Goal: Transaction & Acquisition: Purchase product/service

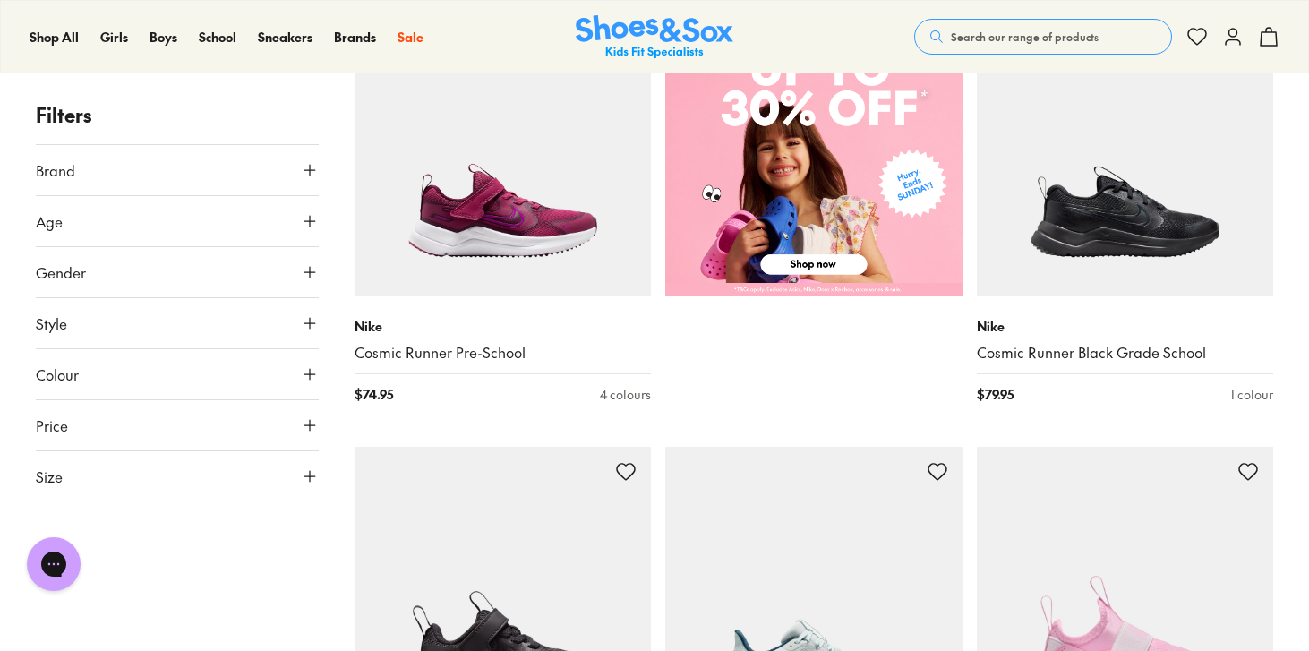
scroll to position [822, 0]
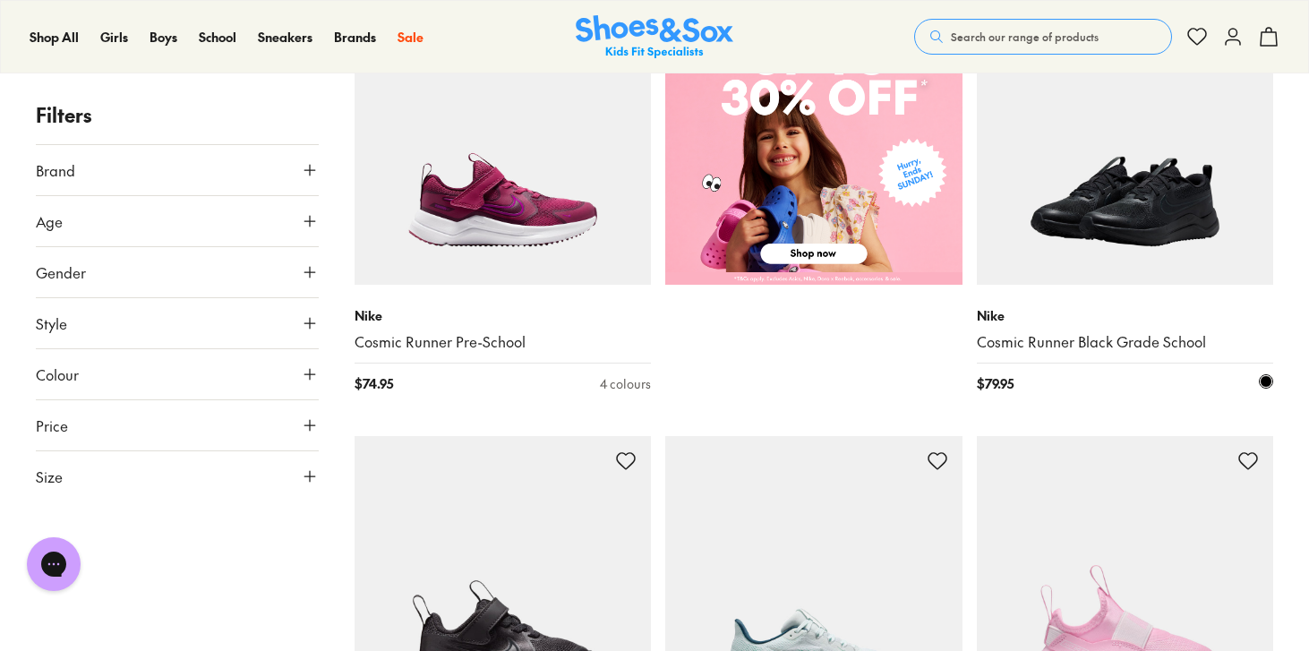
click at [1119, 197] on img at bounding box center [1125, 135] width 297 height 297
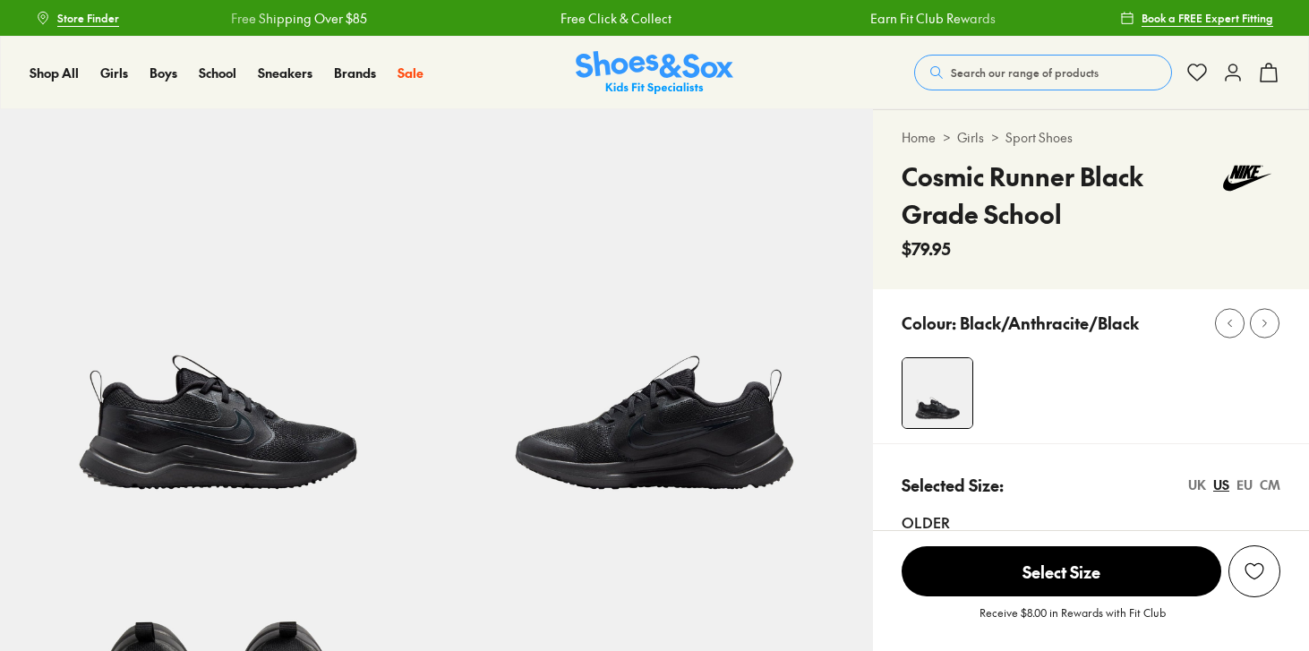
select select "*"
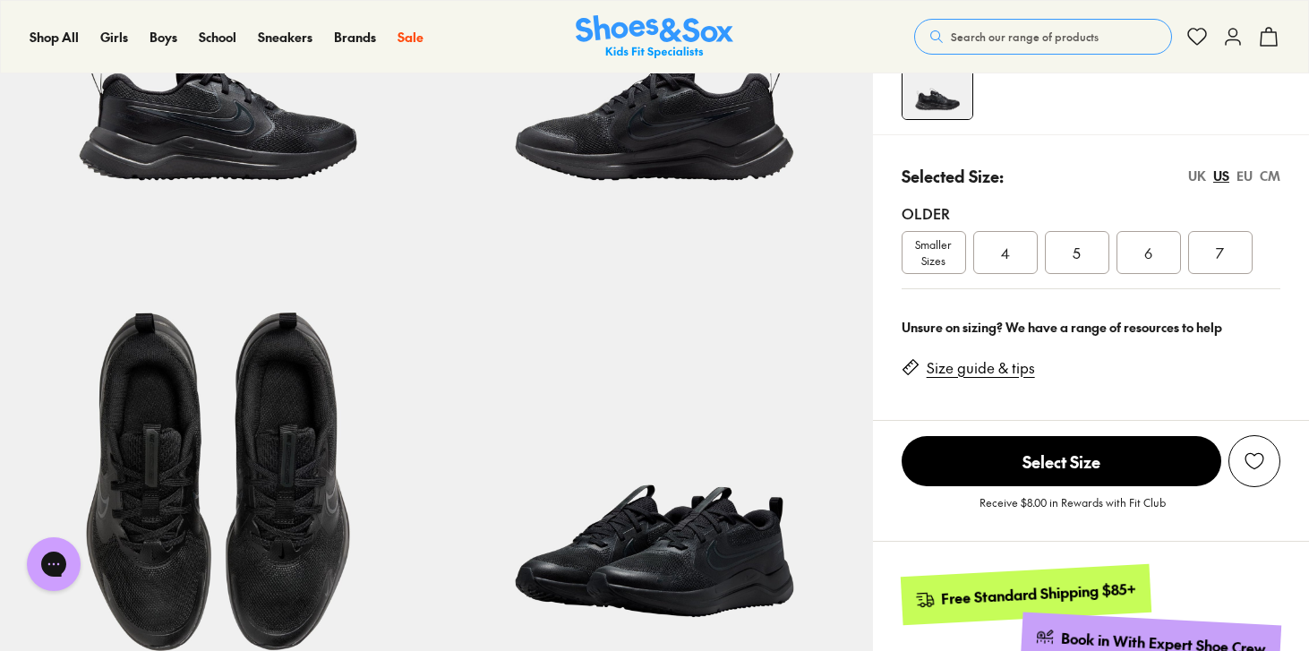
scroll to position [312, 0]
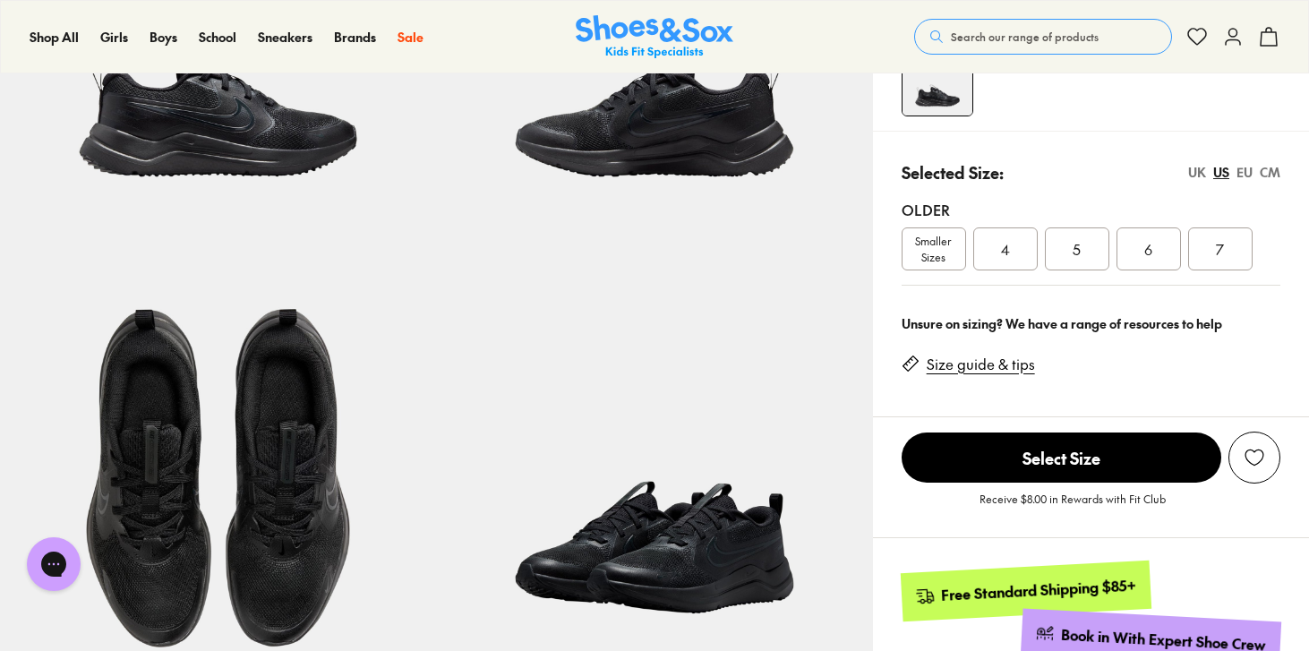
click at [930, 245] on span "Smaller Sizes" at bounding box center [934, 249] width 63 height 32
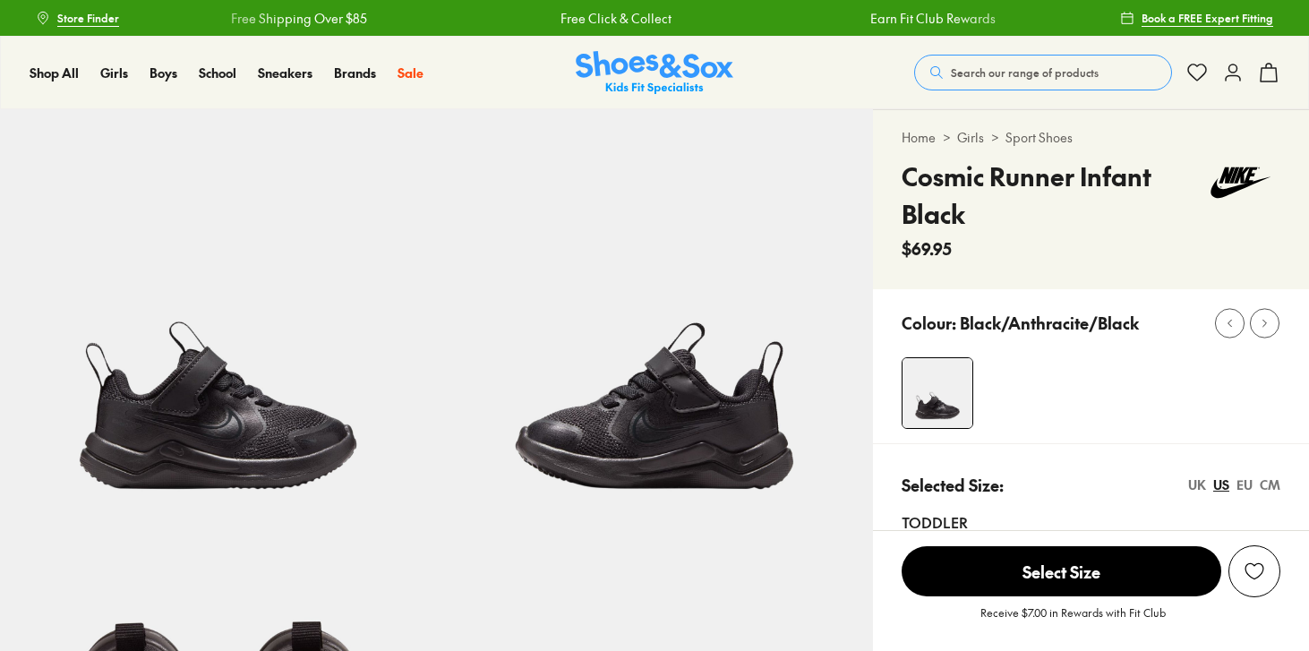
select select "*"
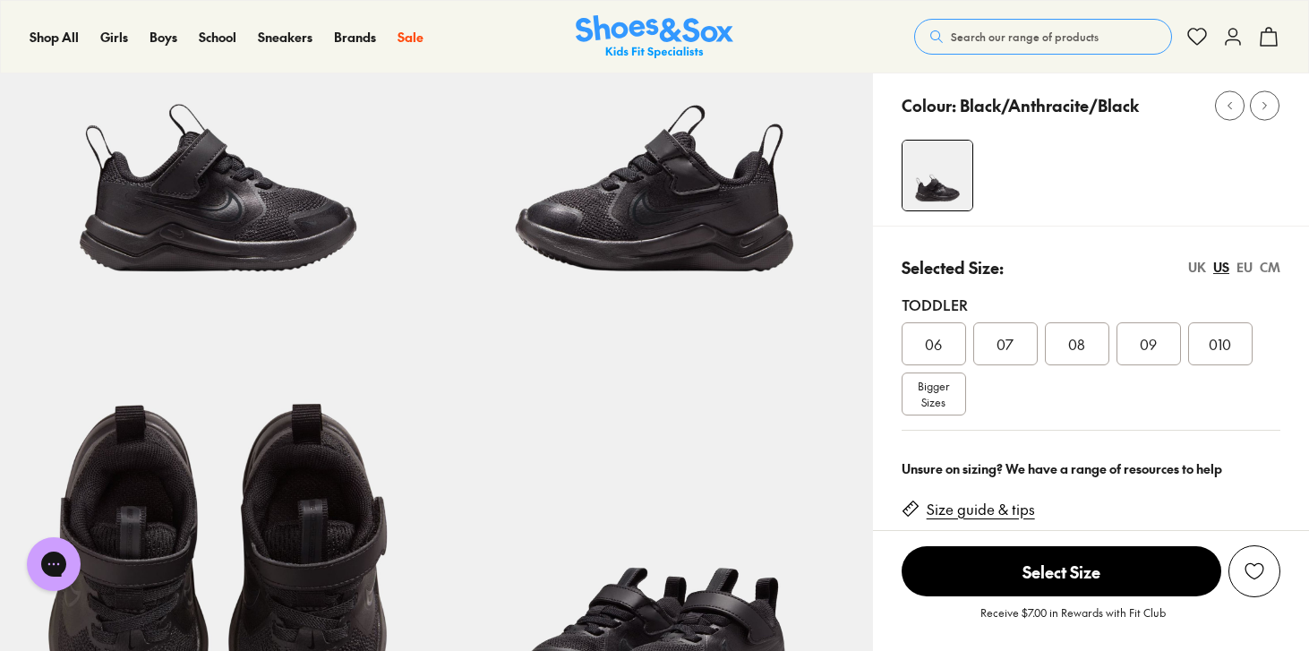
scroll to position [220, 0]
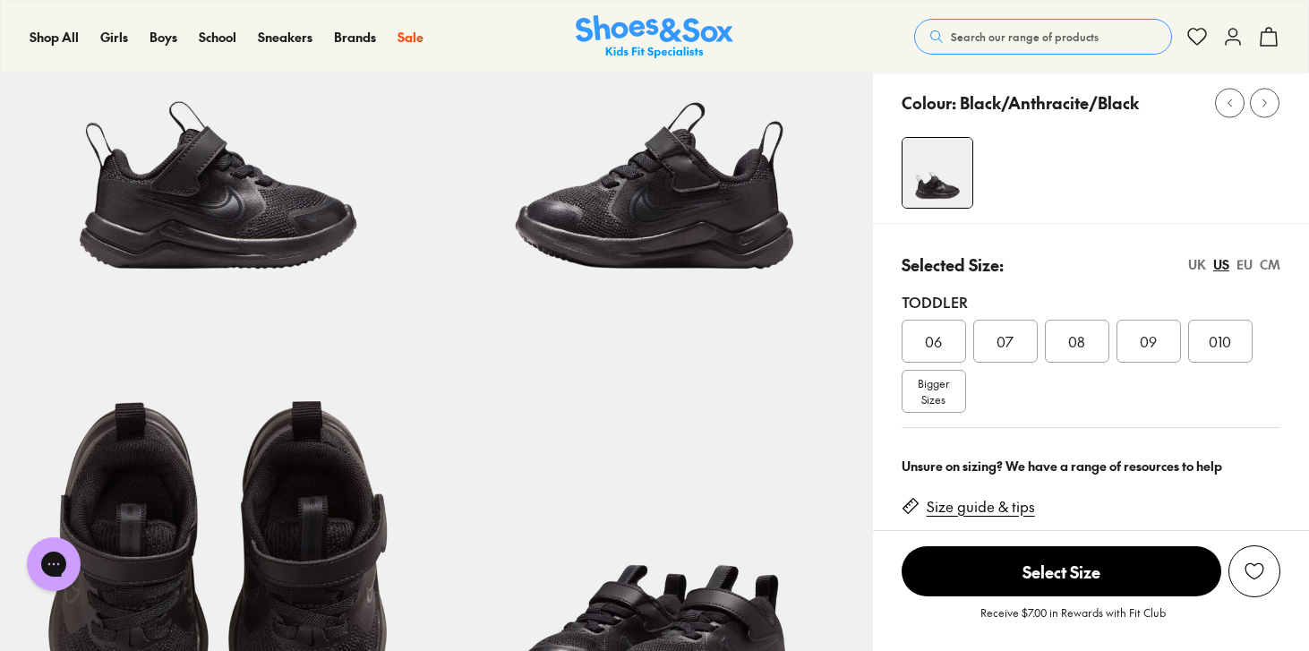
click at [944, 390] on span "Bigger Sizes" at bounding box center [933, 391] width 31 height 32
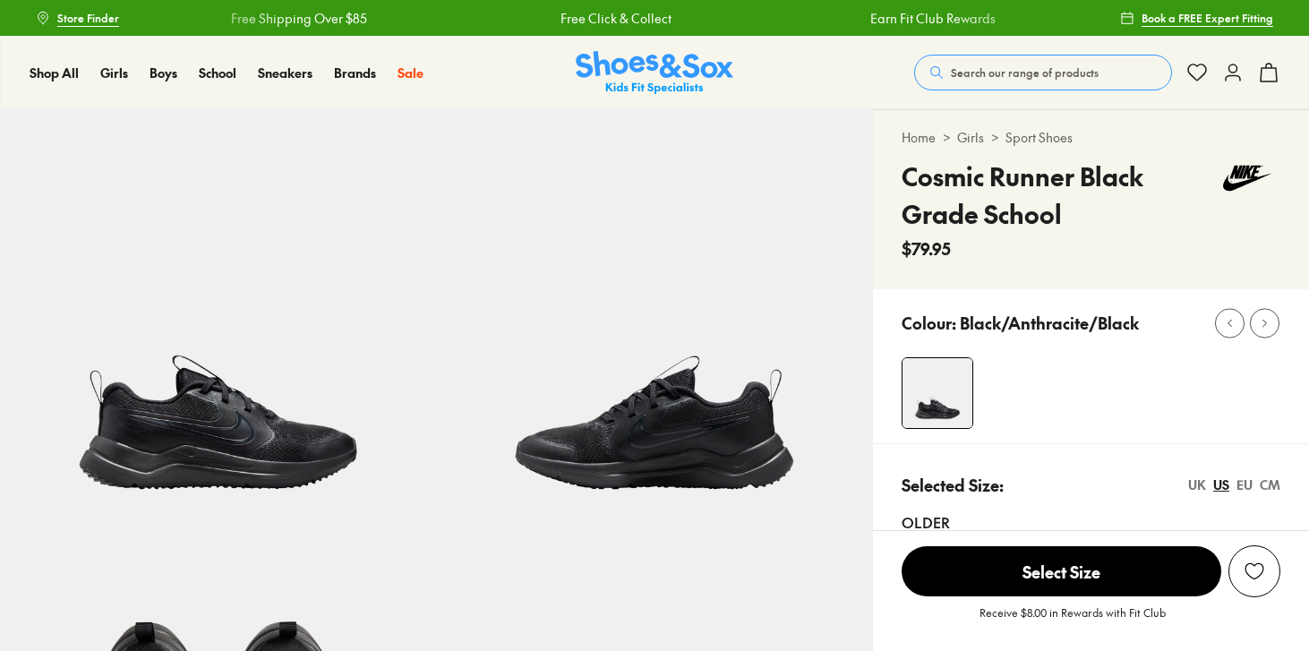
select select "*"
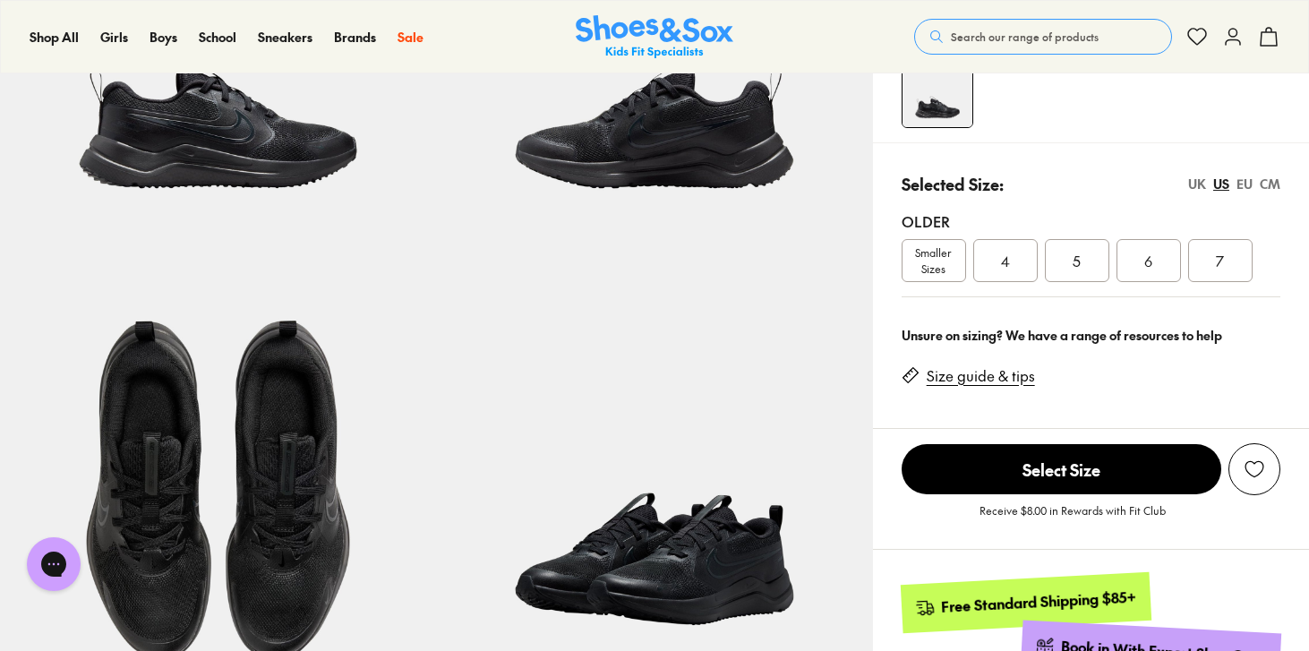
click at [972, 372] on link "Size guide & tips" at bounding box center [981, 376] width 108 height 20
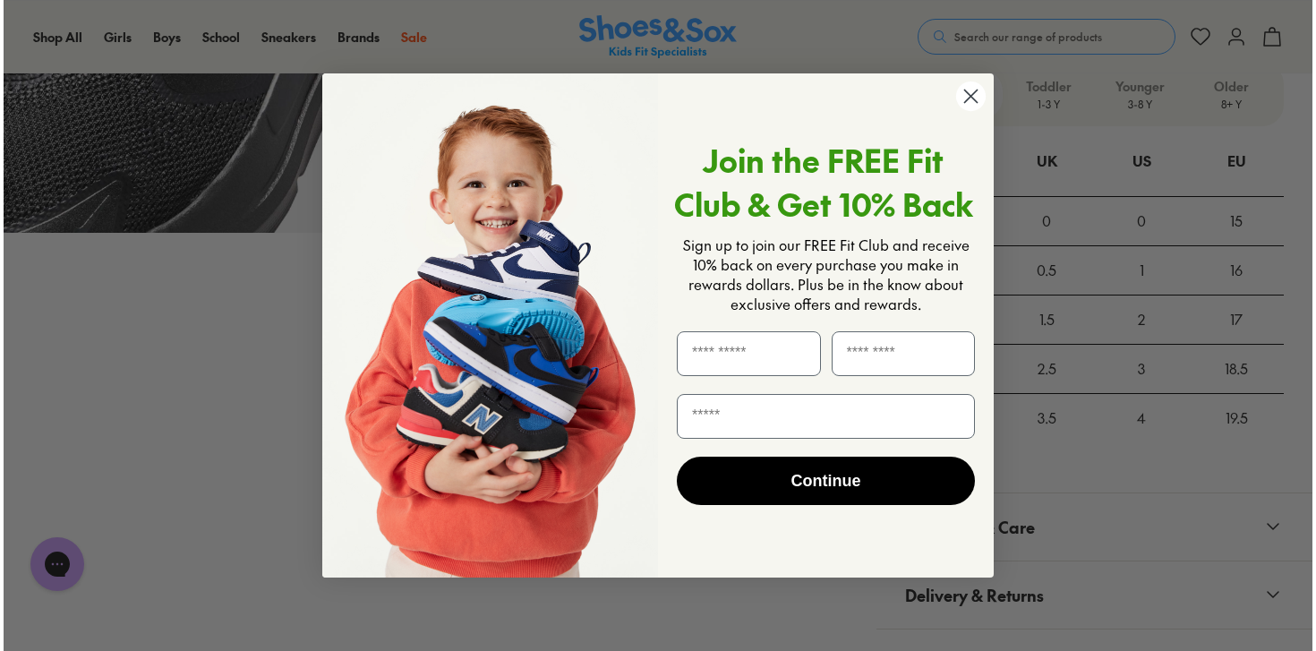
scroll to position [1191, 0]
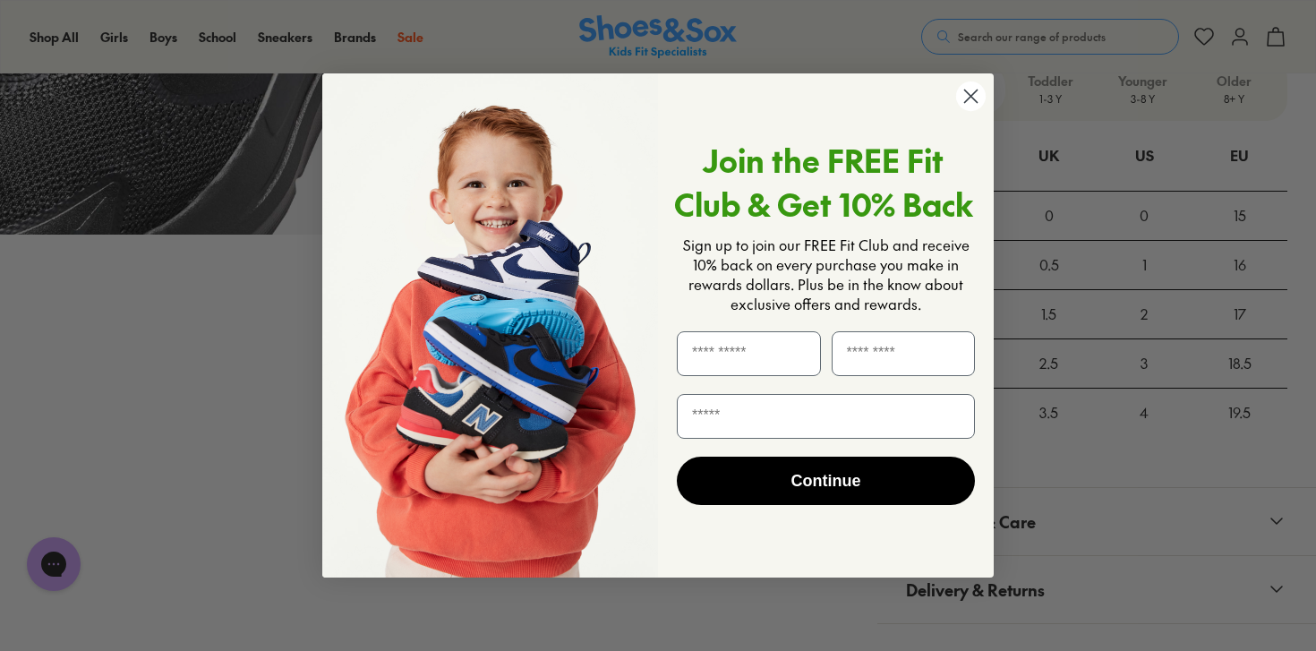
click at [970, 101] on circle "Close dialog" at bounding box center [971, 96] width 30 height 30
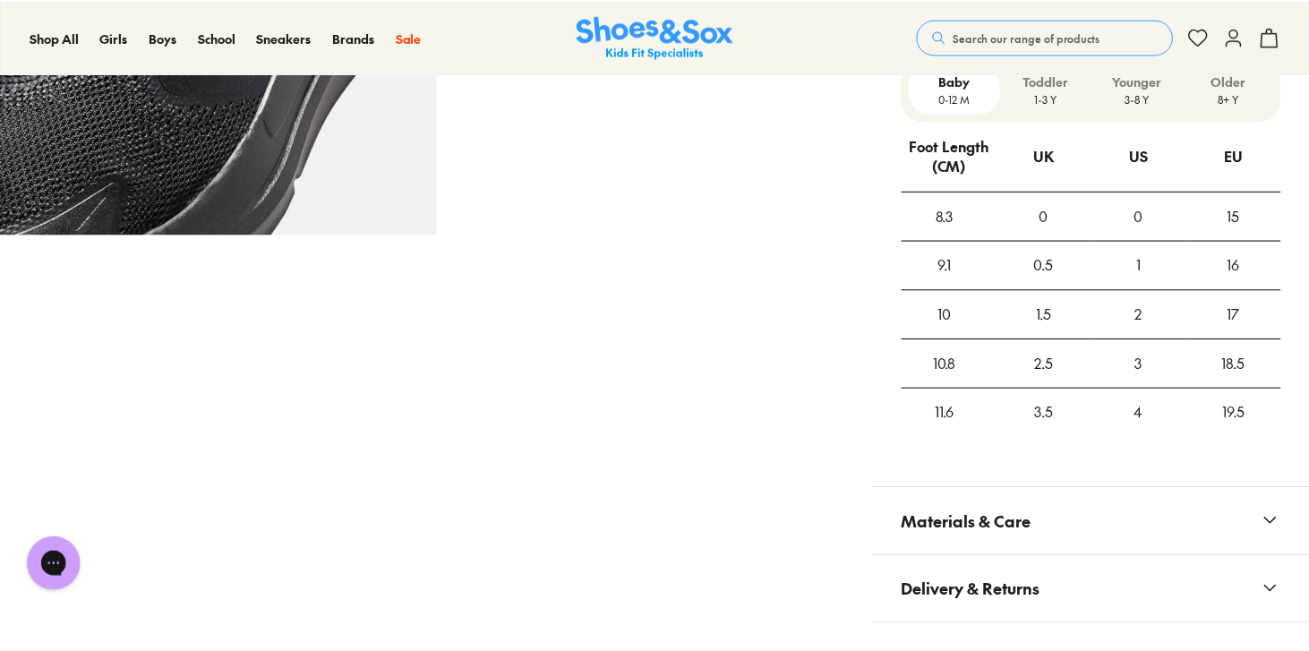
scroll to position [1185, 0]
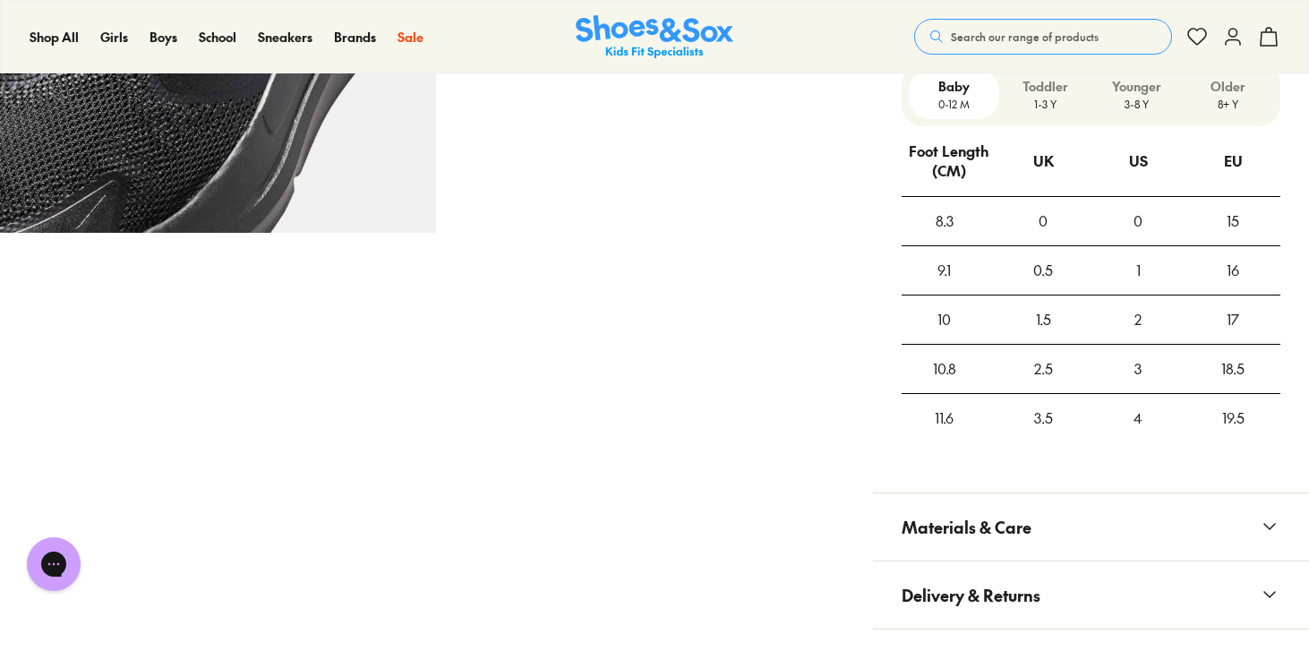
click at [1230, 99] on p "8+ Y" at bounding box center [1227, 104] width 77 height 16
